Goal: Information Seeking & Learning: Learn about a topic

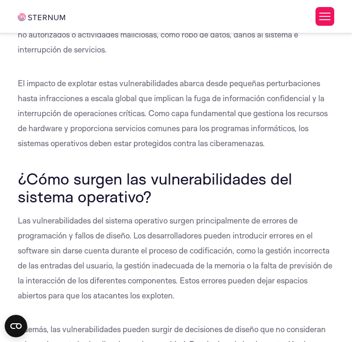
scroll to position [313, 0]
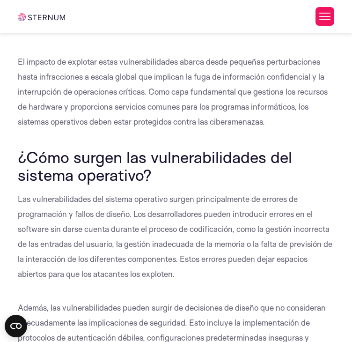
scroll to position [340, 0]
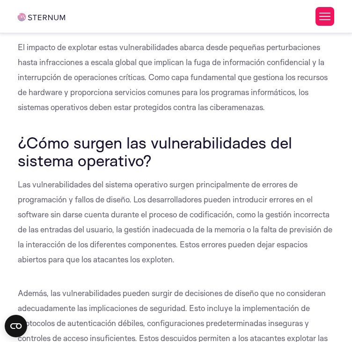
drag, startPoint x: 19, startPoint y: 90, endPoint x: 209, endPoint y: 111, distance: 191.1
copy font "Estas vulnerabilidades pueden tener diversas causas, como errores de diseño, fu…"
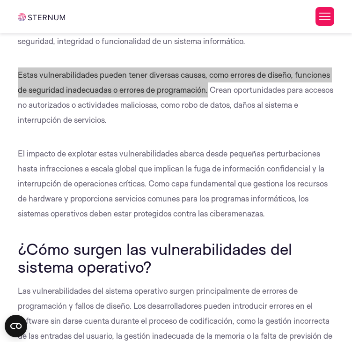
scroll to position [93, 0]
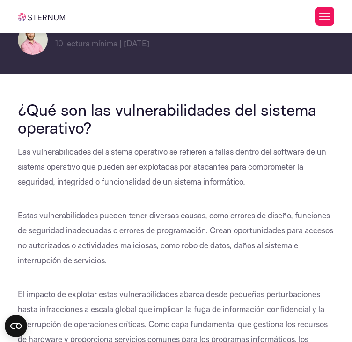
copy div "Vulnerabilidades del sistema operativo: comprender y mitigar el riesgo"
click at [219, 29] on div "Hogar Productos Plataforma del esternón Protección de memoria incorporada, visi…" at bounding box center [176, 16] width 317 height 33
click at [295, 23] on div at bounding box center [290, 16] width 90 height 19
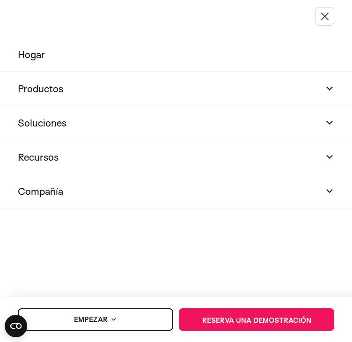
click at [326, 18] on button "Alternar menú" at bounding box center [325, 16] width 19 height 19
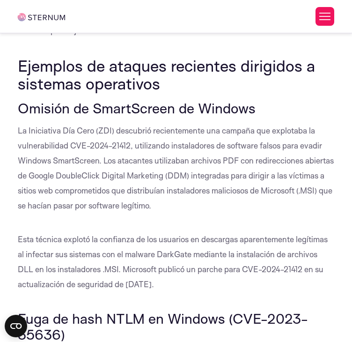
scroll to position [3318, 0]
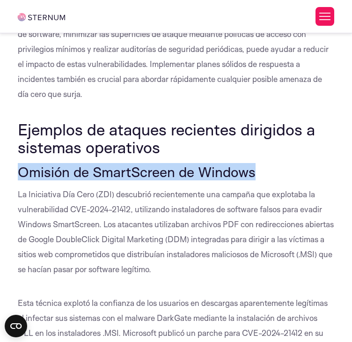
drag, startPoint x: 19, startPoint y: 90, endPoint x: 253, endPoint y: 94, distance: 233.9
click at [253, 163] on font "Omisión de SmartScreen de Windows" at bounding box center [137, 171] width 238 height 17
copy font "Omisión de SmartScreen de Windows"
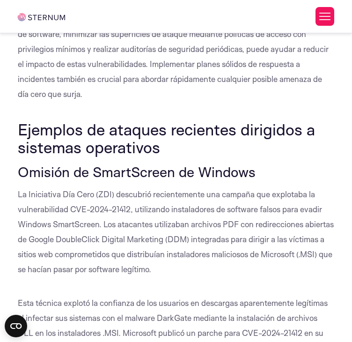
click at [160, 103] on div "¿Qué son las vulnerabilidades del sistema operativo? Las vulnerabilidades del s…" at bounding box center [176, 314] width 317 height 6884
drag, startPoint x: 19, startPoint y: 92, endPoint x: 270, endPoint y: 98, distance: 250.9
click at [270, 164] on h3 "Omisión de SmartScreen de Windows" at bounding box center [176, 172] width 317 height 16
drag, startPoint x: 69, startPoint y: 130, endPoint x: 130, endPoint y: 132, distance: 61.0
click at [130, 189] on font "La Iniciativa Día Cero (ZDI) descubrió recientemente una campaña que explotaba …" at bounding box center [176, 231] width 316 height 85
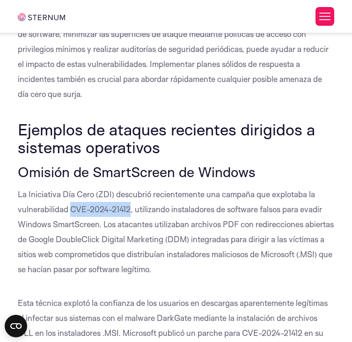
copy font "CVE-2024-21412"
